Goal: Task Accomplishment & Management: Complete application form

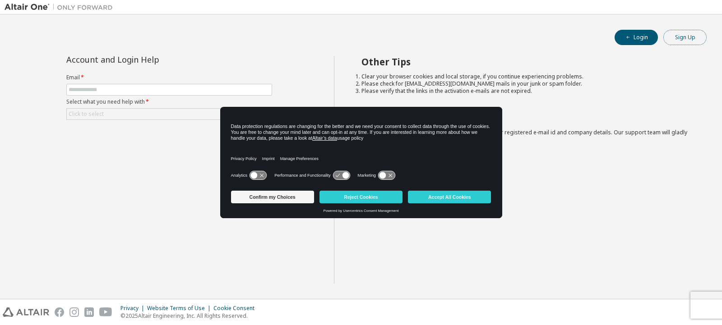
click at [694, 33] on button "Sign Up" at bounding box center [684, 37] width 43 height 15
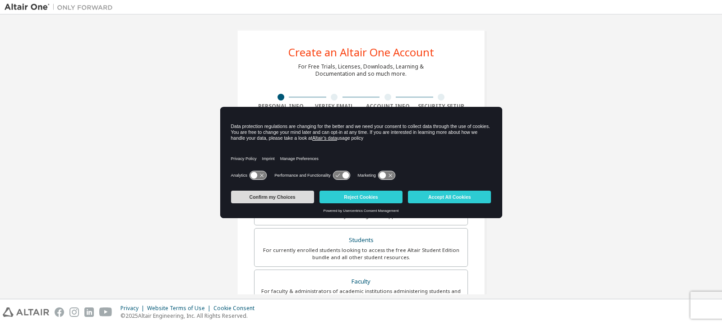
click at [249, 200] on button "Confirm my Choices" at bounding box center [272, 197] width 83 height 13
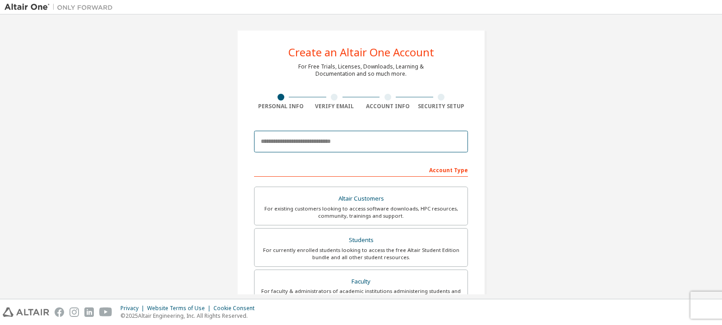
click at [309, 140] on input "email" at bounding box center [361, 142] width 214 height 22
type input "**********"
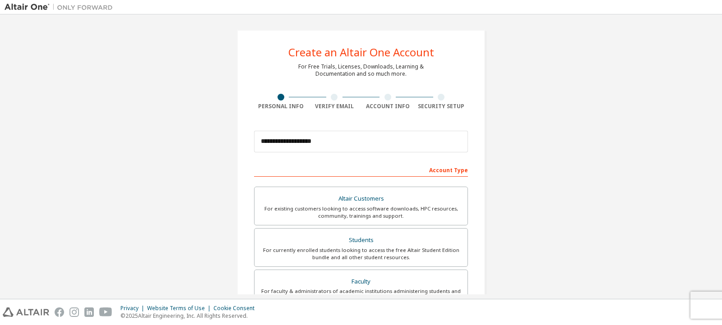
type input "******"
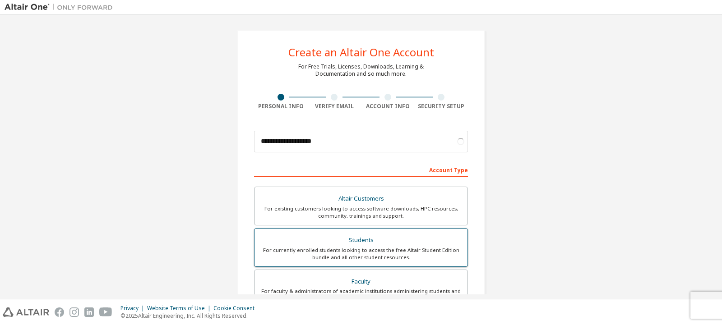
click at [316, 237] on div "Students" at bounding box center [361, 240] width 202 height 13
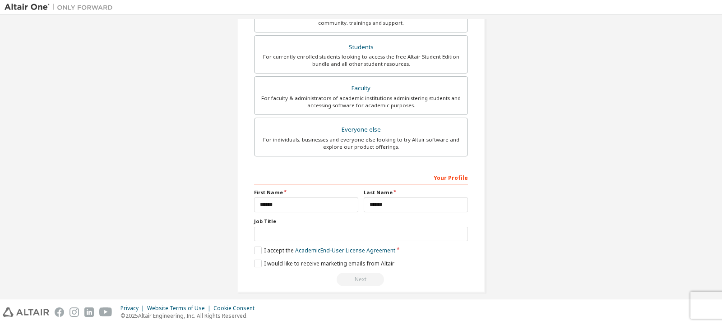
scroll to position [233, 0]
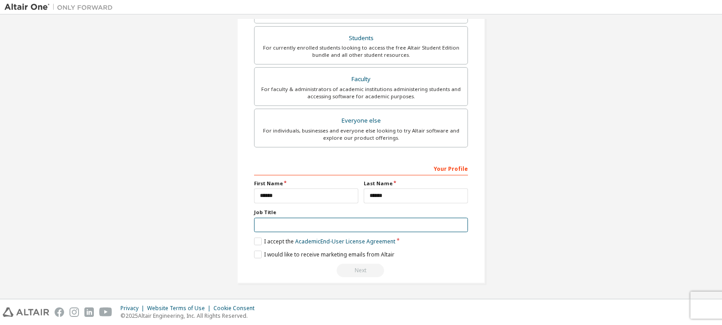
click at [277, 226] on input "text" at bounding box center [361, 225] width 214 height 15
type input "*******"
click at [258, 241] on label "I accept the Academic End-User License Agreement" at bounding box center [324, 242] width 141 height 8
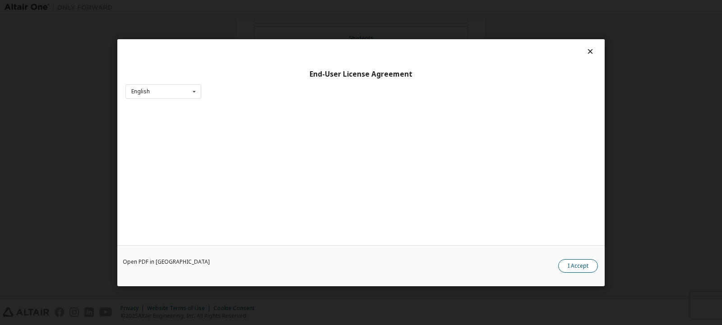
click at [563, 262] on button "I Accept" at bounding box center [578, 266] width 40 height 14
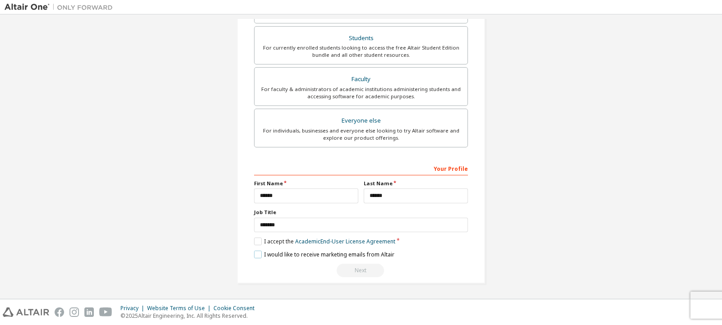
click at [254, 256] on label "I would like to receive marketing emails from Altair" at bounding box center [324, 255] width 140 height 8
click at [350, 268] on div "Next" at bounding box center [361, 271] width 214 height 14
click at [336, 170] on div "Your Profile" at bounding box center [361, 168] width 214 height 14
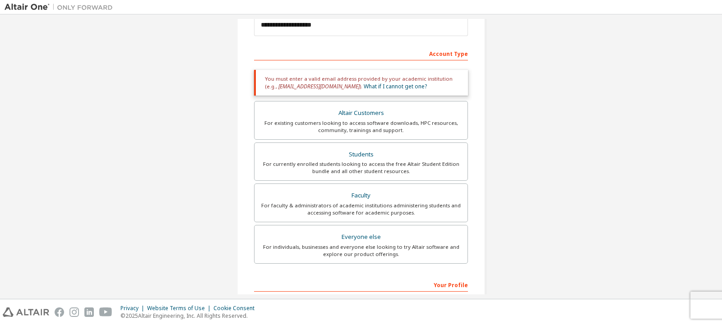
scroll to position [0, 0]
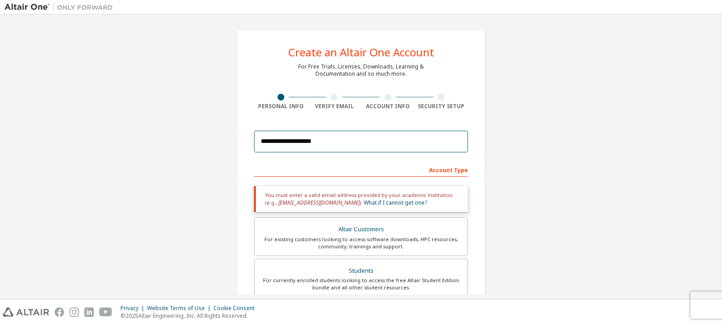
click at [310, 147] on input "**********" at bounding box center [361, 142] width 214 height 22
click at [435, 168] on div "Account Type" at bounding box center [361, 169] width 214 height 14
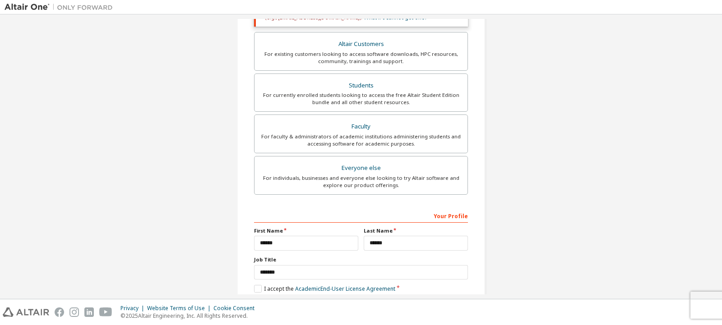
scroll to position [233, 0]
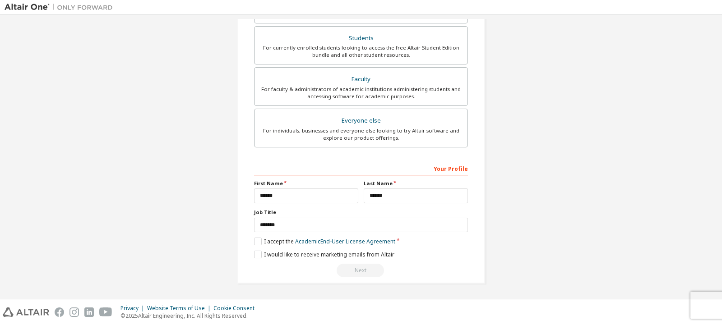
click at [352, 272] on div "Next" at bounding box center [361, 271] width 214 height 14
click at [395, 197] on input "******" at bounding box center [416, 196] width 104 height 15
type input "******"
click at [358, 272] on div "Next" at bounding box center [361, 271] width 214 height 14
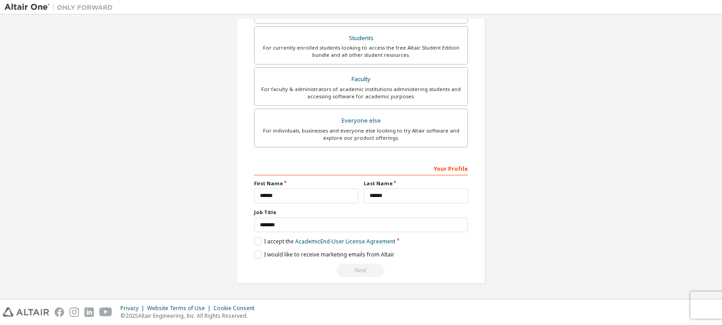
click at [358, 272] on div "Next" at bounding box center [361, 271] width 214 height 14
click at [272, 255] on label "I would like to receive marketing emails from Altair" at bounding box center [324, 255] width 140 height 8
click at [258, 244] on label "I accept the Academic End-User License Agreement" at bounding box center [324, 242] width 141 height 8
click at [258, 251] on label "I would like to receive marketing emails from Altair" at bounding box center [324, 255] width 140 height 8
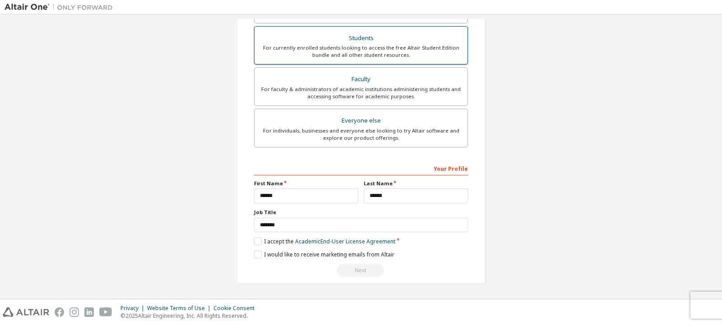
click at [373, 53] on div "For currently enrolled students looking to access the free Altair Student Editi…" at bounding box center [361, 51] width 202 height 14
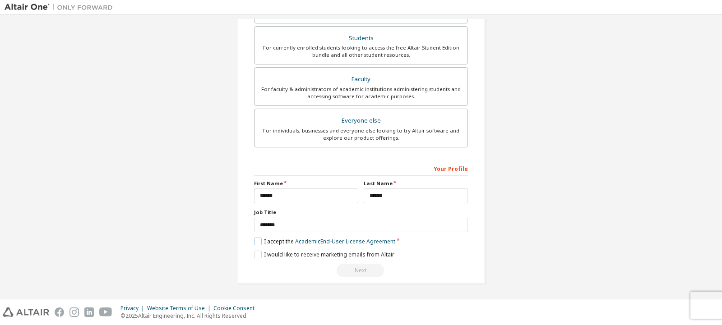
click at [258, 238] on label "I accept the Academic End-User License Agreement" at bounding box center [324, 242] width 141 height 8
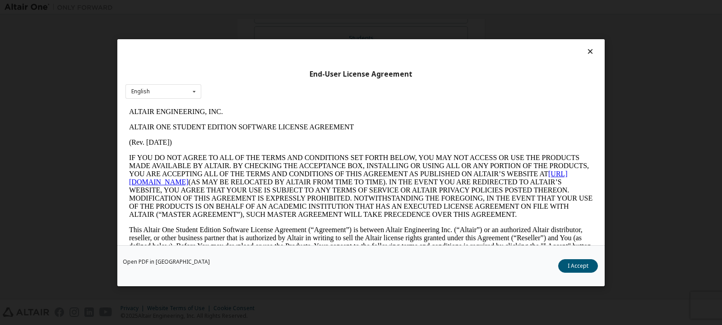
scroll to position [0, 0]
click at [566, 270] on button "I Accept" at bounding box center [578, 266] width 40 height 14
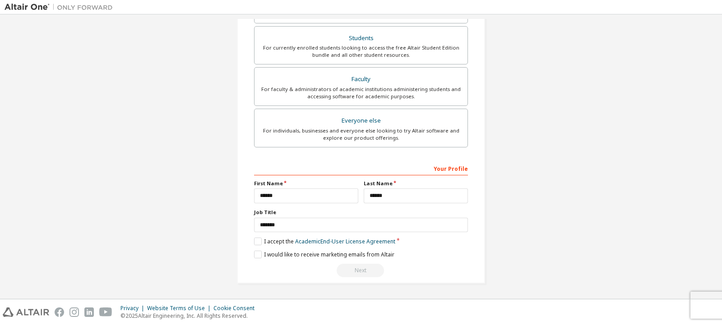
click at [348, 270] on div "Next" at bounding box center [361, 271] width 214 height 14
